Goal: Transaction & Acquisition: Download file/media

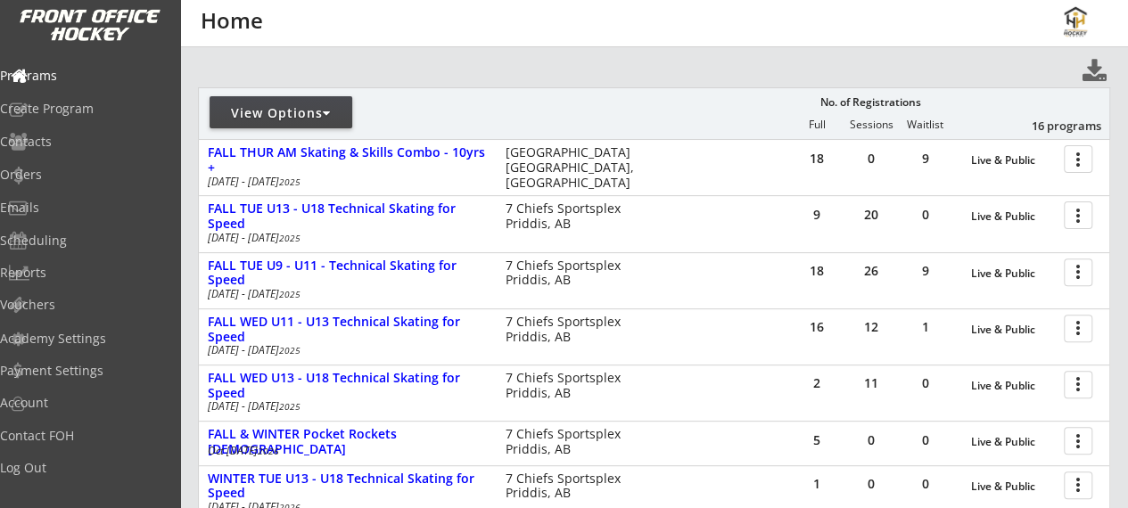
scroll to position [182, 0]
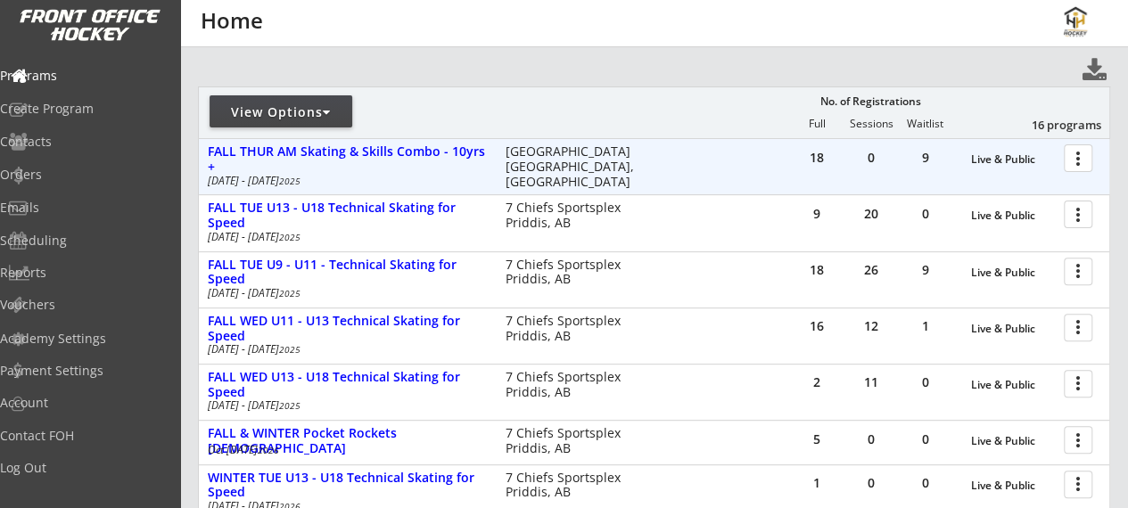
click at [1081, 159] on div at bounding box center [1080, 157] width 31 height 31
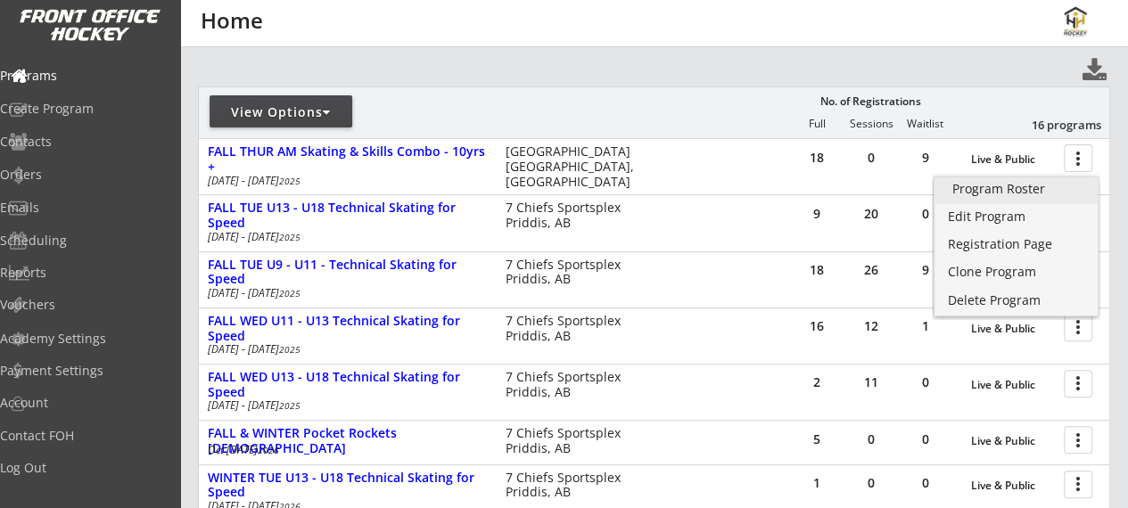
click at [1017, 191] on div "Program Roster" at bounding box center [1016, 189] width 128 height 12
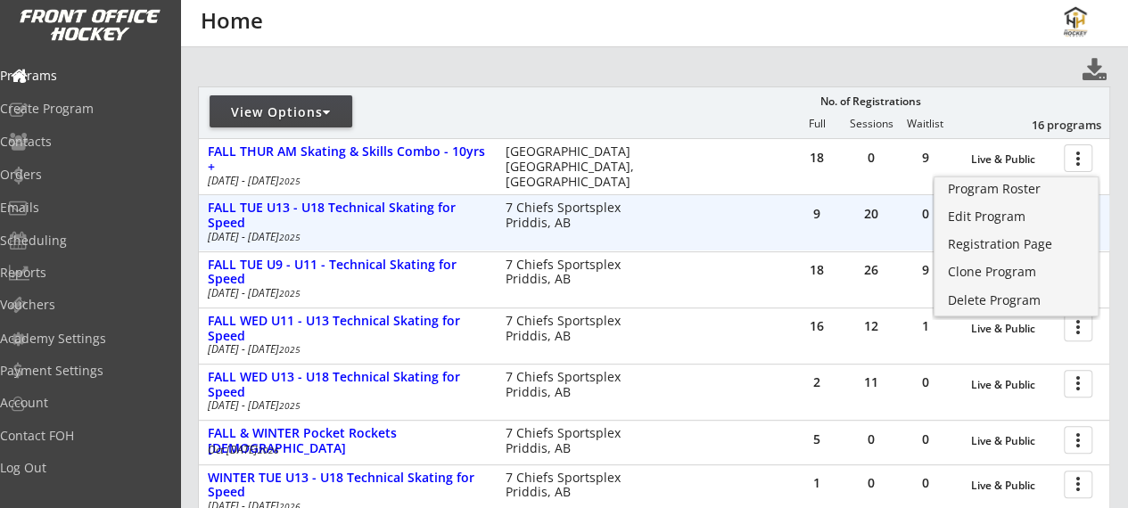
click at [844, 221] on div "20" at bounding box center [870, 215] width 53 height 40
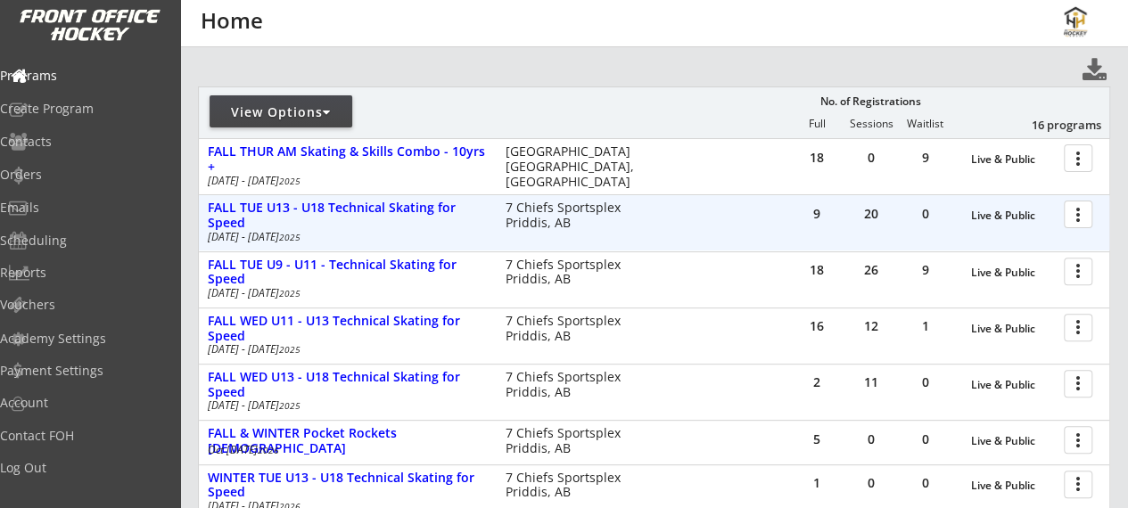
click at [1072, 217] on div at bounding box center [1080, 213] width 31 height 31
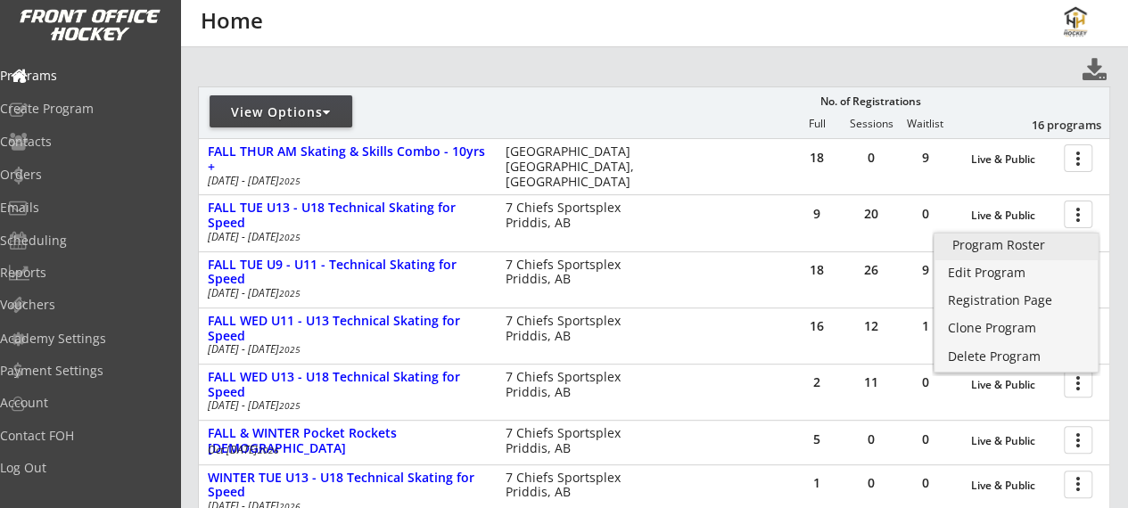
click at [1026, 241] on div "Program Roster" at bounding box center [1016, 245] width 128 height 12
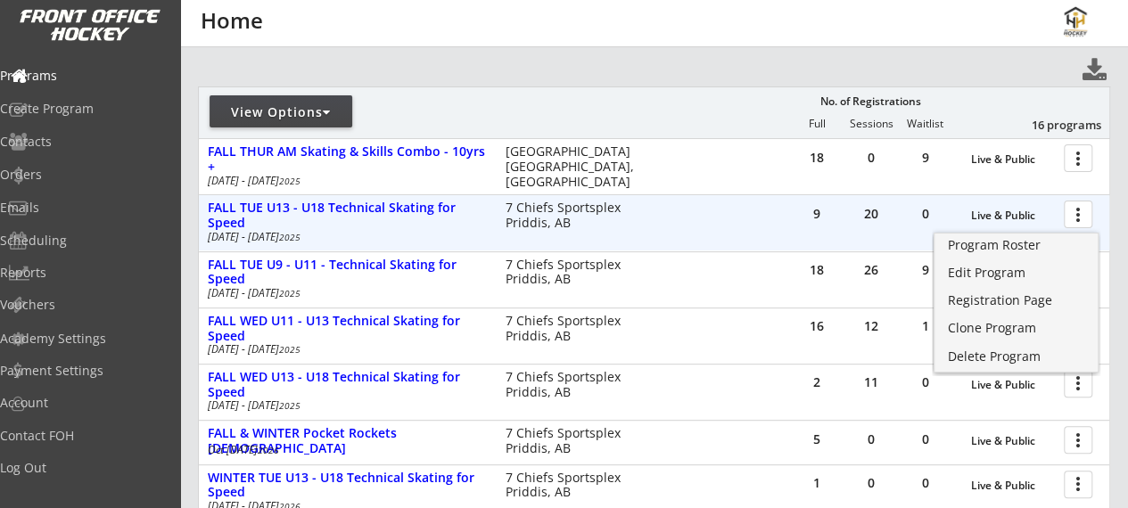
click at [825, 249] on div "9 20 0 Live & Public more_vert FALL TUE U13 - U18 Technical Skating for Speed […" at bounding box center [654, 222] width 910 height 55
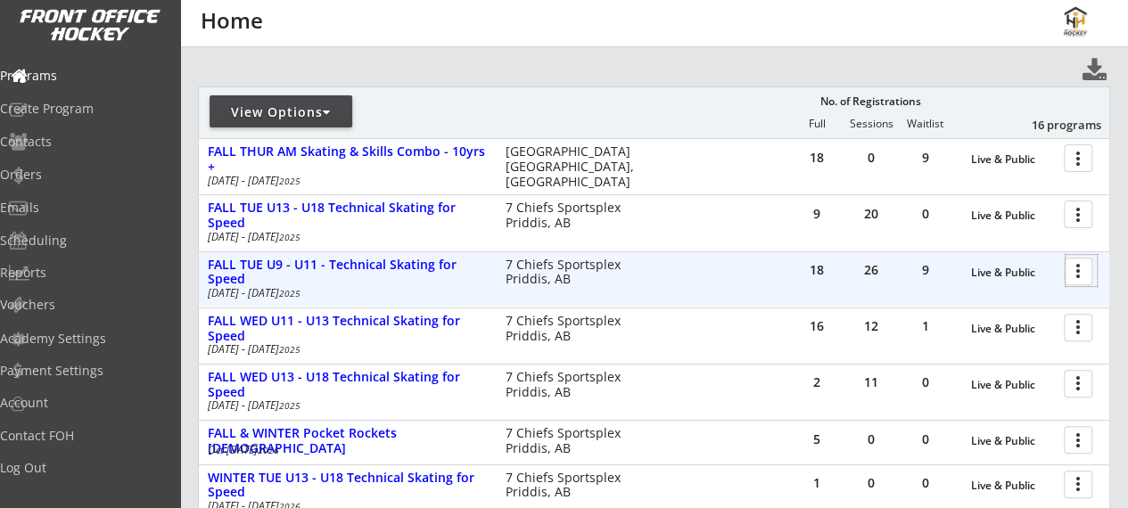
click at [1066, 278] on div at bounding box center [1080, 270] width 31 height 31
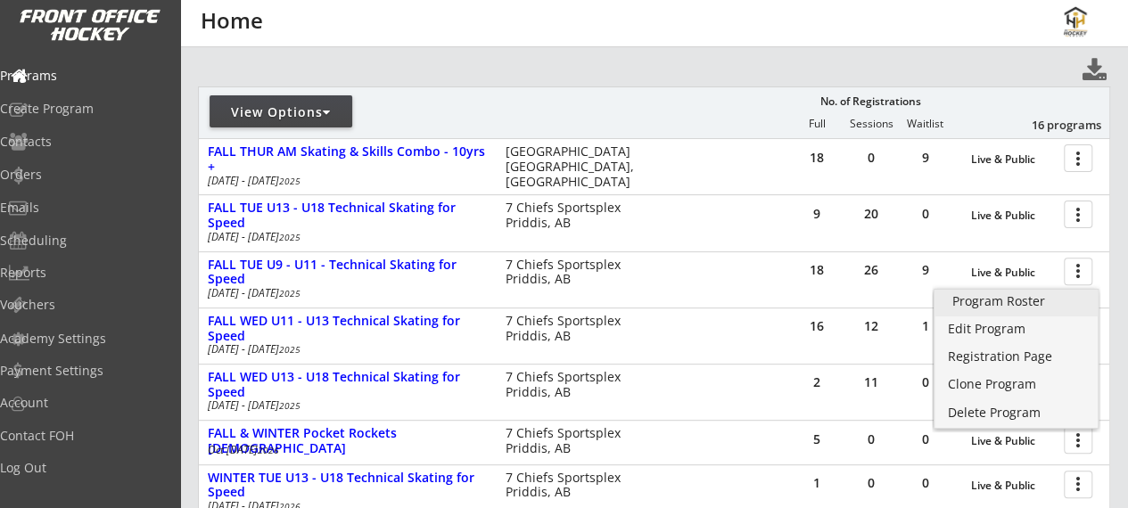
click at [1022, 313] on link "Program Roster" at bounding box center [1016, 303] width 164 height 27
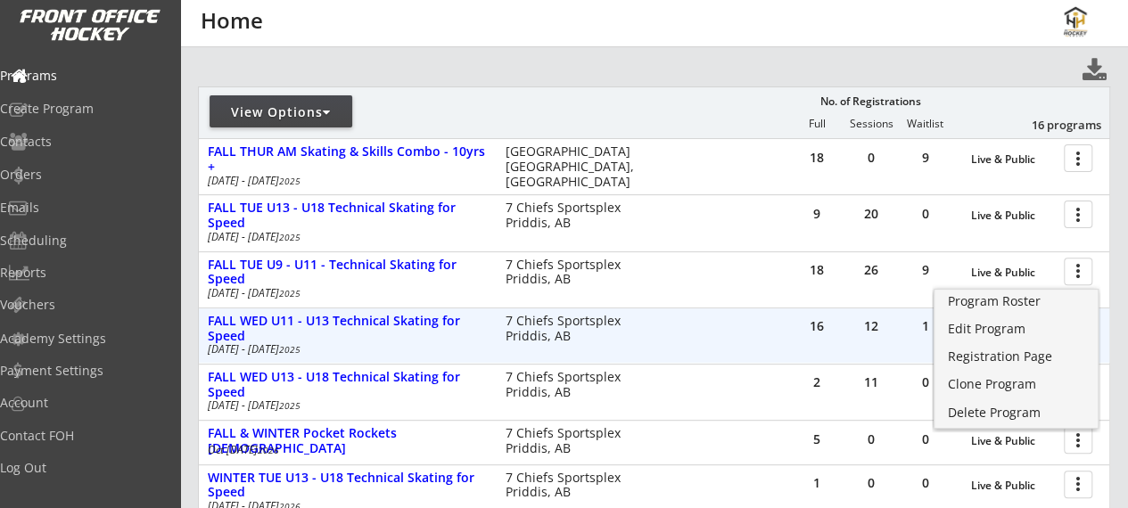
click at [823, 330] on div "16" at bounding box center [816, 326] width 53 height 12
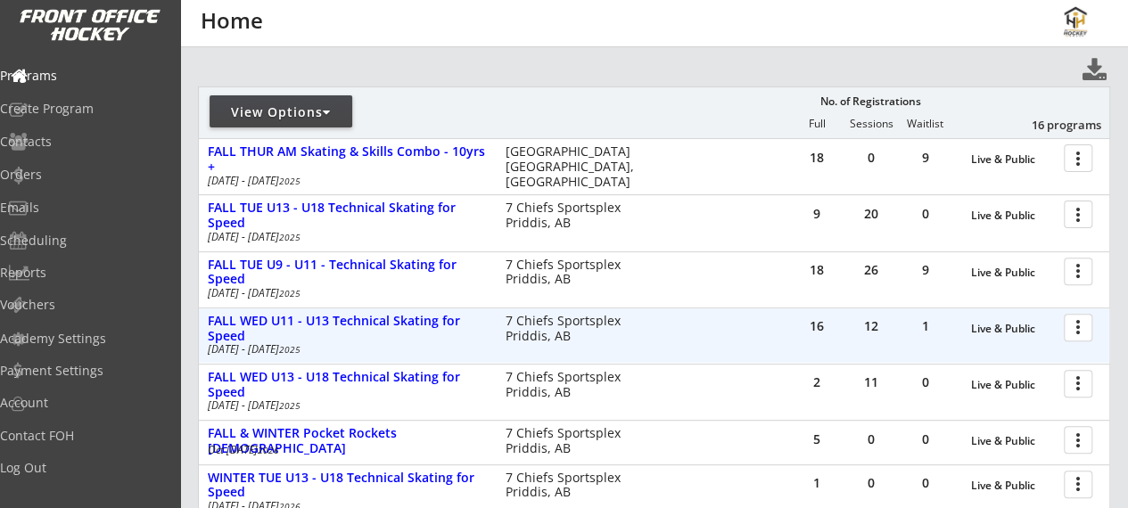
click at [1075, 325] on div at bounding box center [1080, 326] width 31 height 31
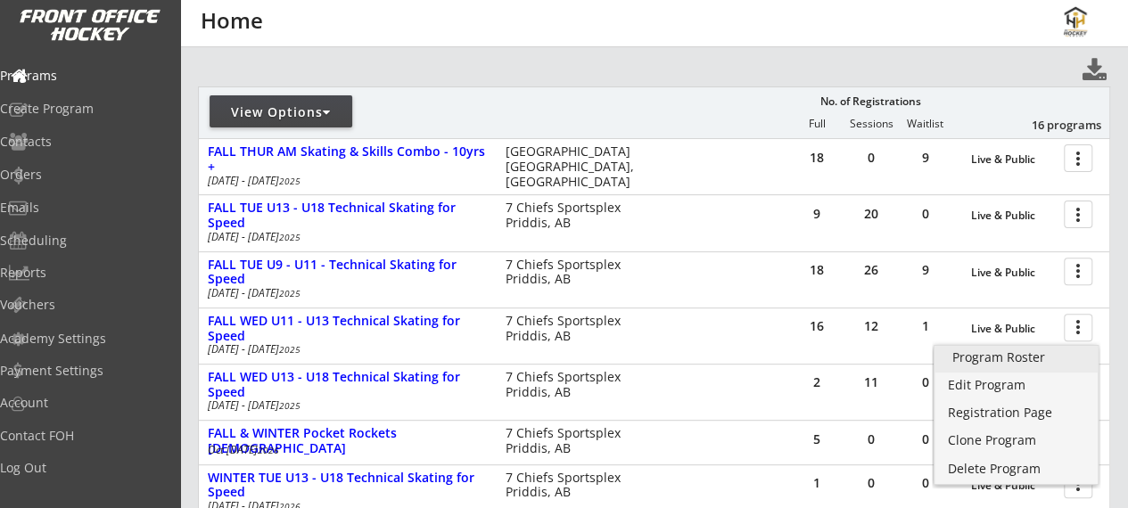
click at [987, 356] on div "Program Roster" at bounding box center [1016, 357] width 128 height 12
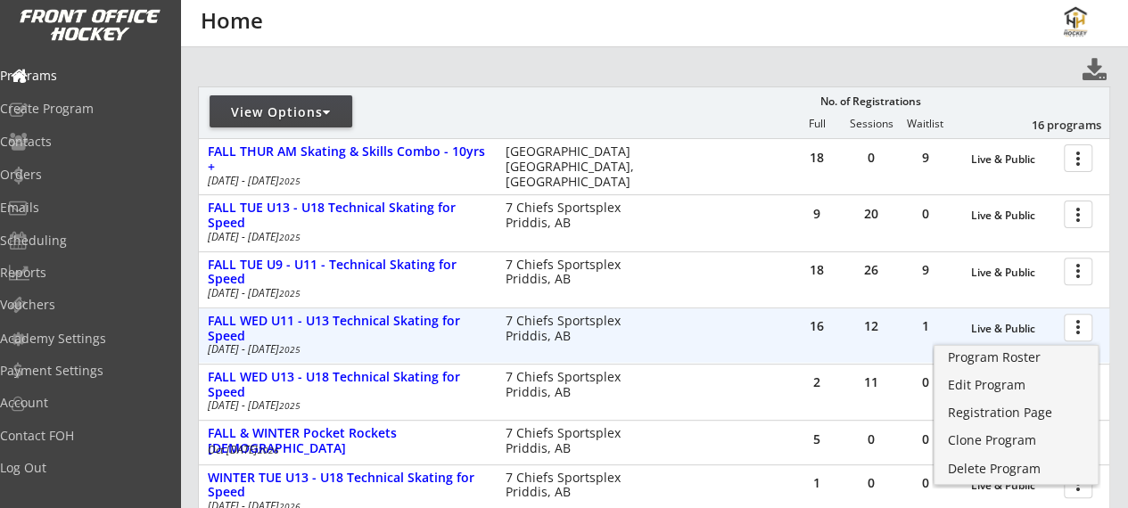
click at [688, 354] on div "16 12 1 Live & Public more_vert FALL WED U11 - U13 Technical Skating for Speed …" at bounding box center [654, 335] width 910 height 55
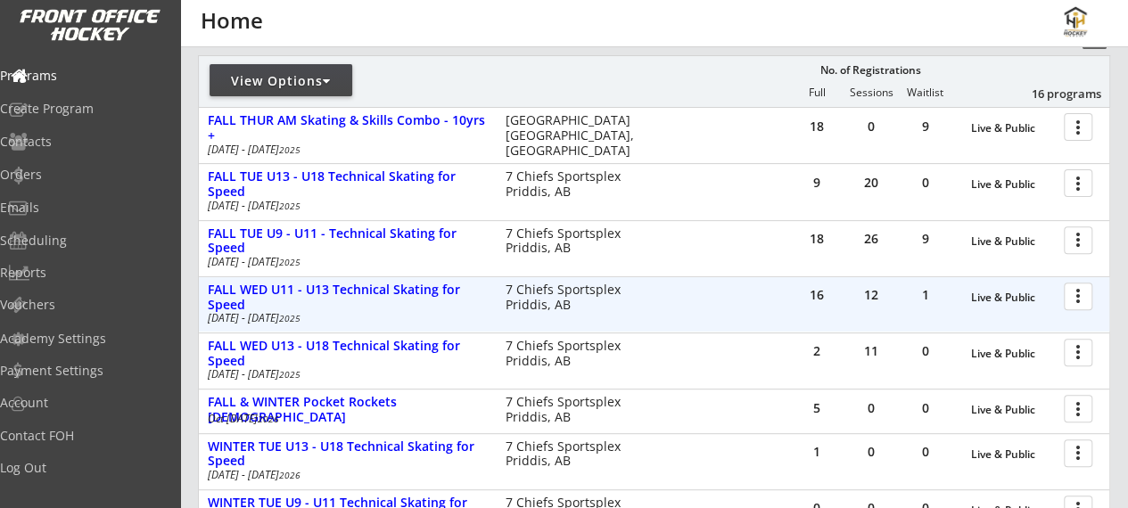
scroll to position [214, 0]
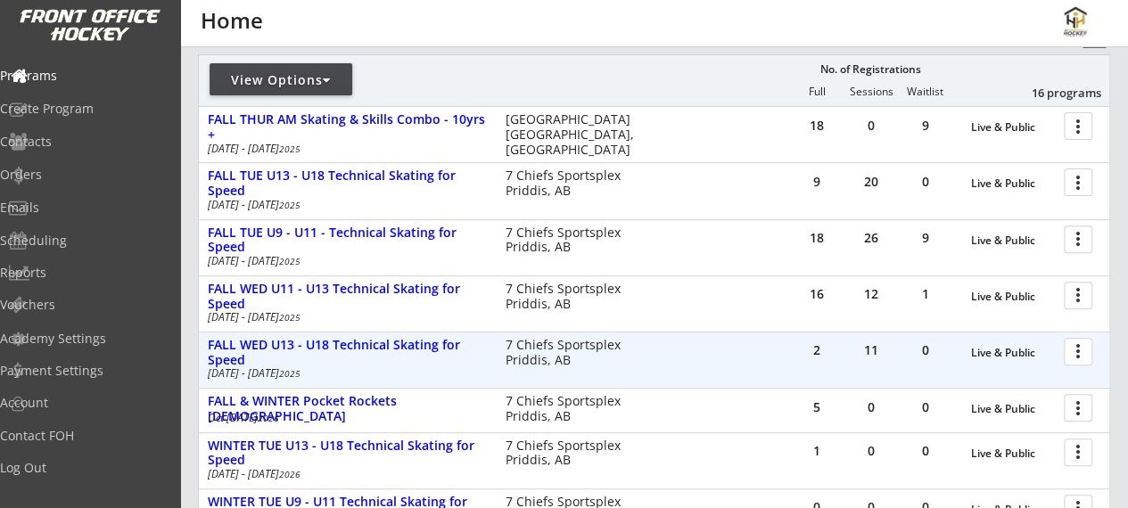
click at [1073, 351] on div at bounding box center [1080, 350] width 31 height 31
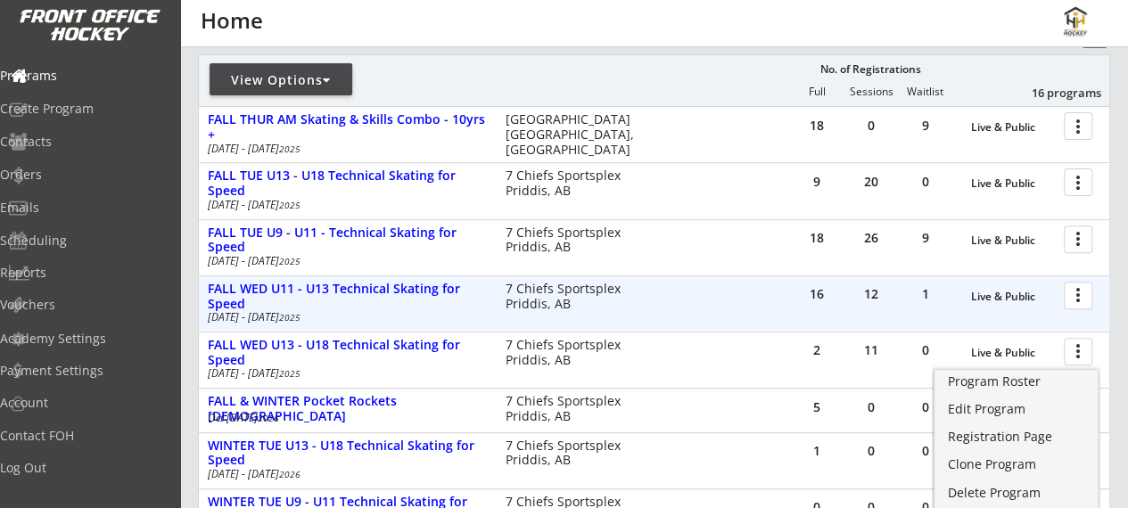
click at [809, 319] on div "16 12 1 Live & Public more_vert FALL WED U11 - U13 Technical Skating for Speed …" at bounding box center [654, 303] width 910 height 55
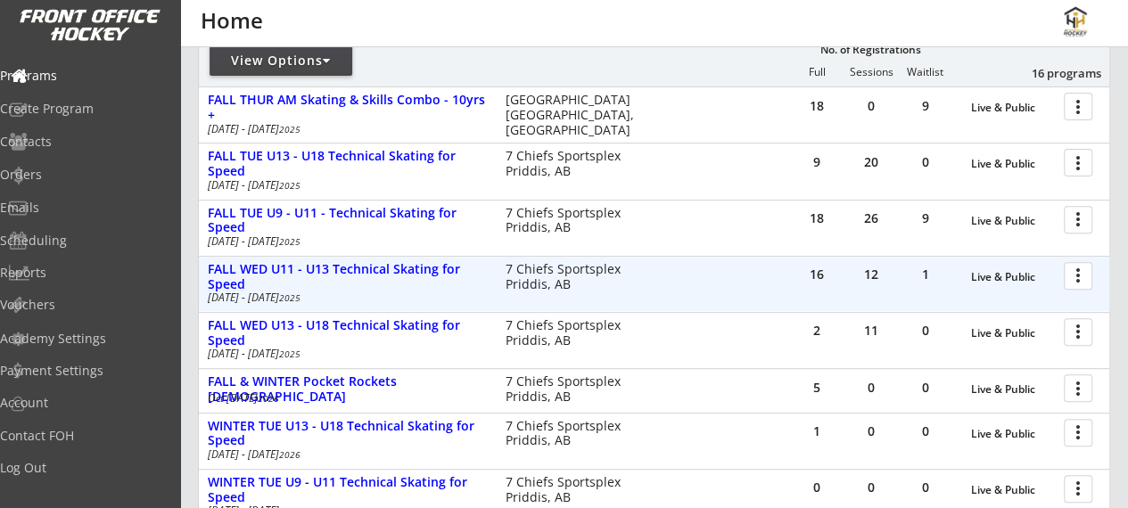
scroll to position [240, 0]
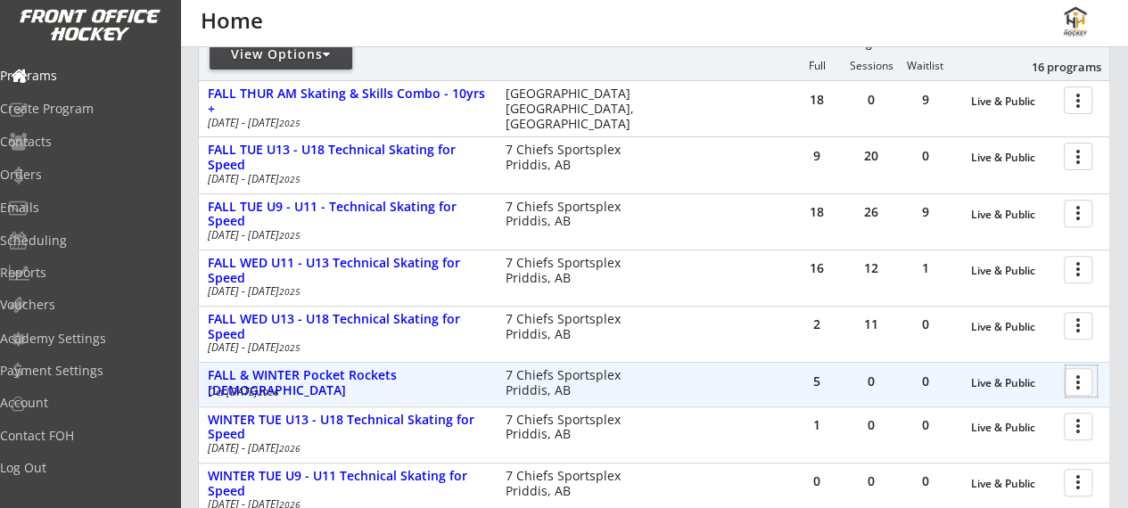
click at [1077, 382] on div at bounding box center [1080, 381] width 31 height 31
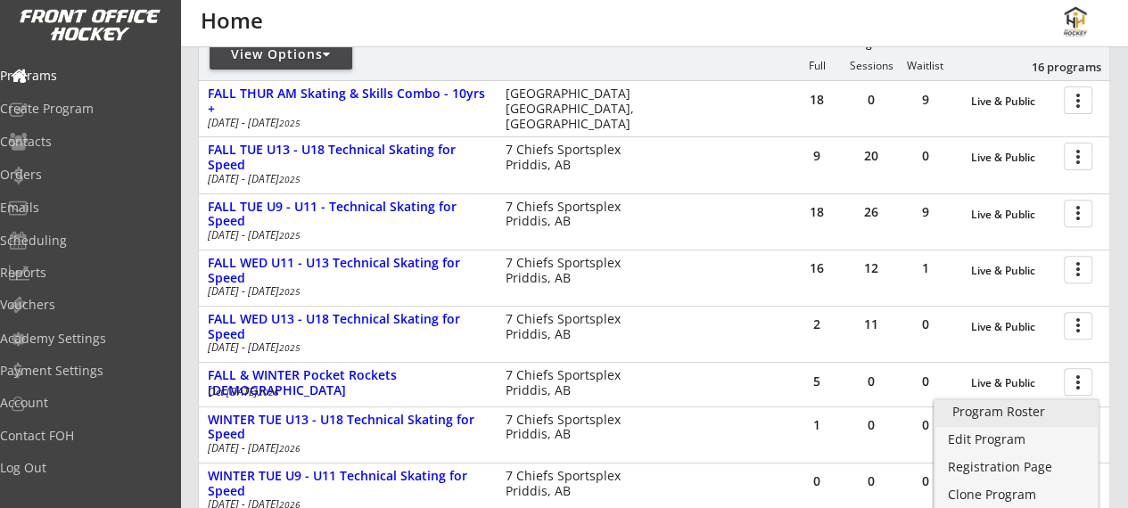
click at [1027, 411] on div "Program Roster" at bounding box center [1016, 412] width 128 height 12
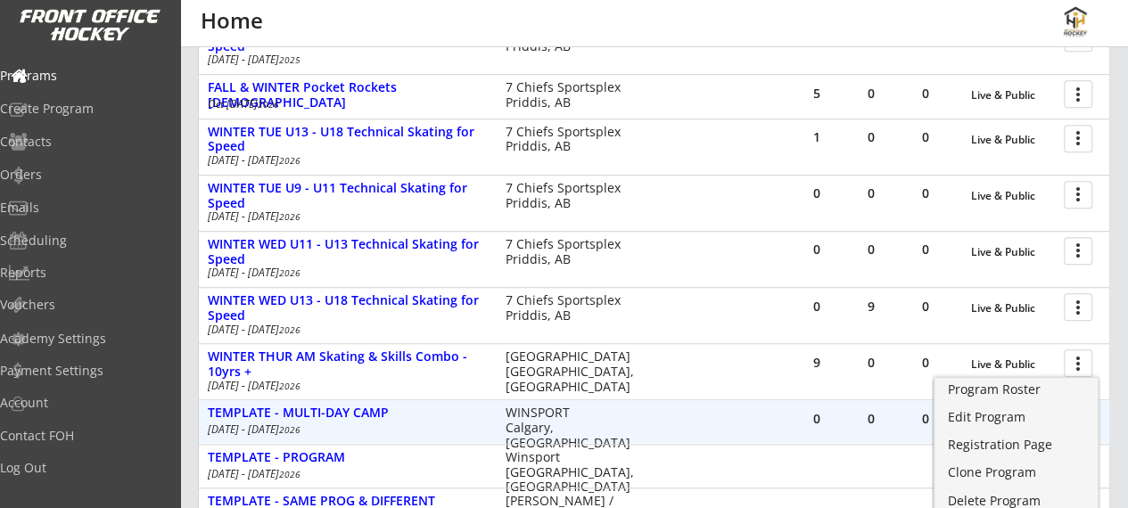
scroll to position [0, 0]
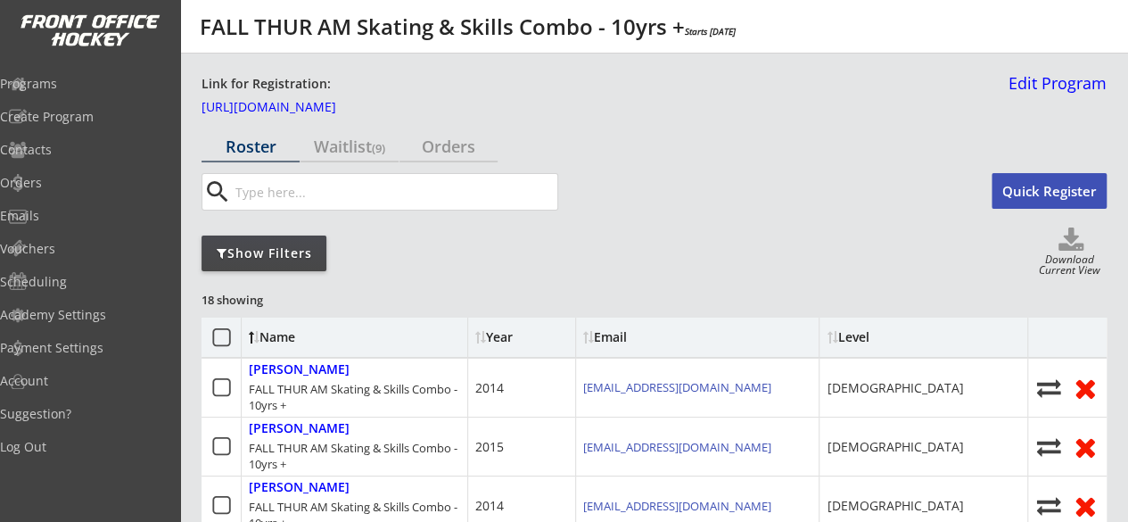
click at [1072, 261] on div "Download Current View" at bounding box center [1069, 266] width 74 height 24
click at [1069, 235] on use at bounding box center [1070, 238] width 25 height 23
select select ""Player Info""
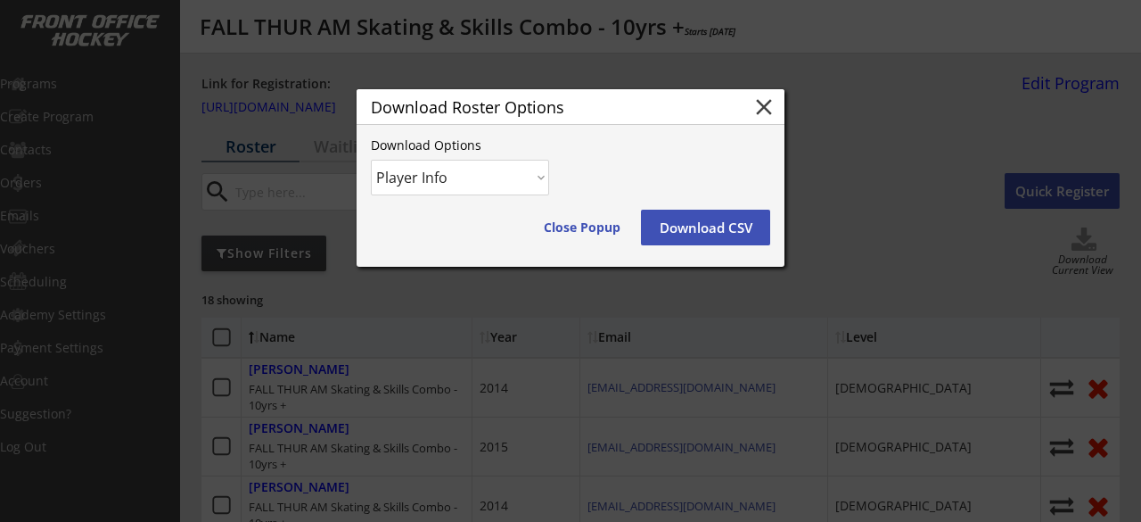
click at [681, 225] on button "Download CSV" at bounding box center [705, 228] width 129 height 36
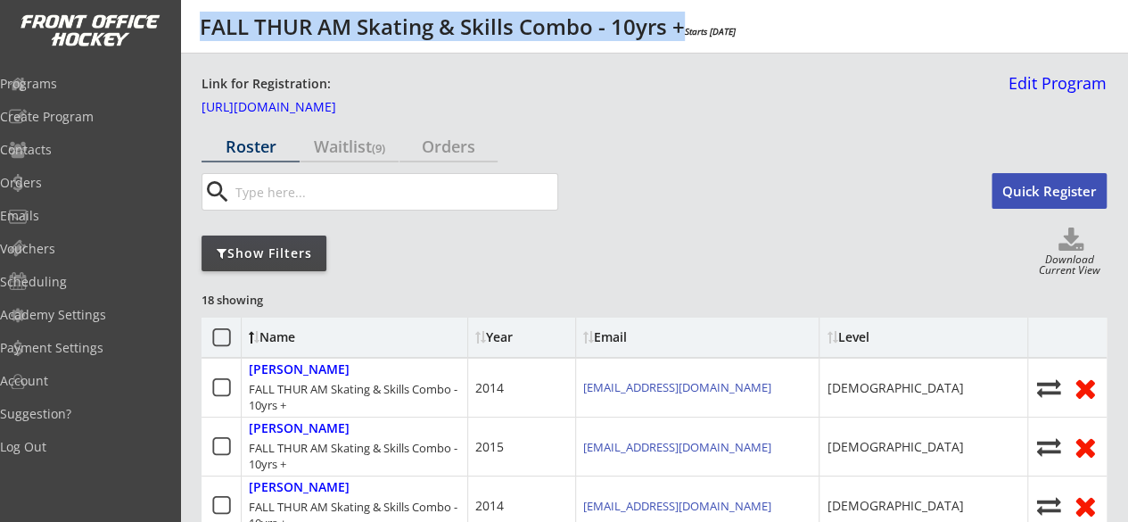
drag, startPoint x: 685, startPoint y: 30, endPoint x: 194, endPoint y: 27, distance: 490.3
click at [194, 27] on div "FALL THUR AM Skating & Skills Combo - 10yrs + Starts Oct 9, 2025" at bounding box center [564, 26] width 1128 height 53
copy div "FALL THUR AM Skating & Skills Combo - 10yrs +"
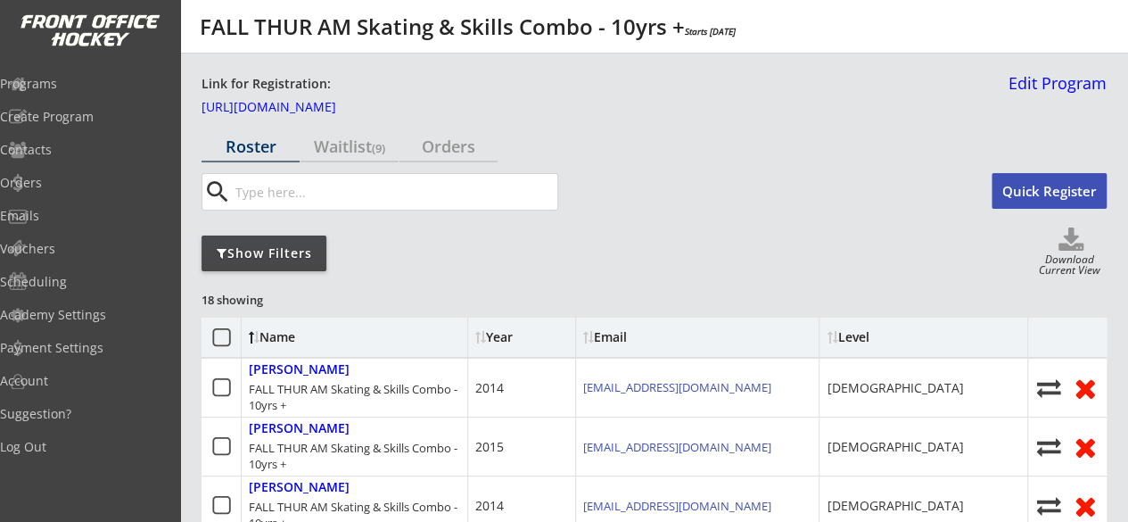
click at [510, 97] on div "Link for Registration: https://frontofficehockey.com/mhh-program/1752633203572x…" at bounding box center [601, 97] width 800 height 45
click at [380, 106] on link "https://frontofficehockey.com/mhh-program/1752633203572x640710712149147600" at bounding box center [290, 111] width 178 height 20
